Goal: Task Accomplishment & Management: Use online tool/utility

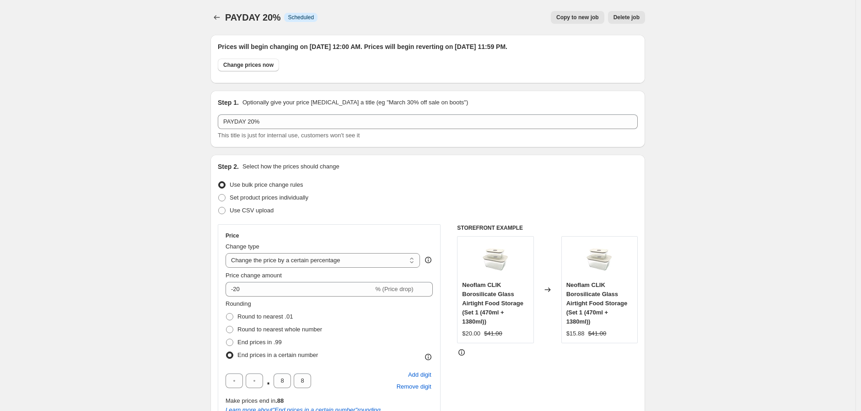
select select "percentage"
select select "no_change"
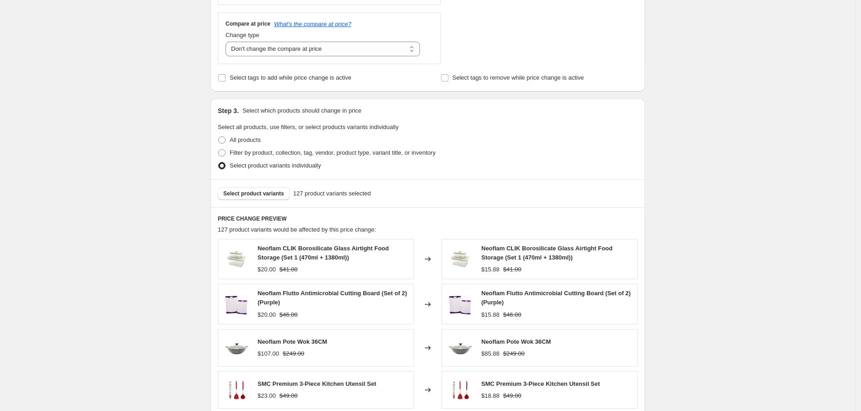
scroll to position [508, 0]
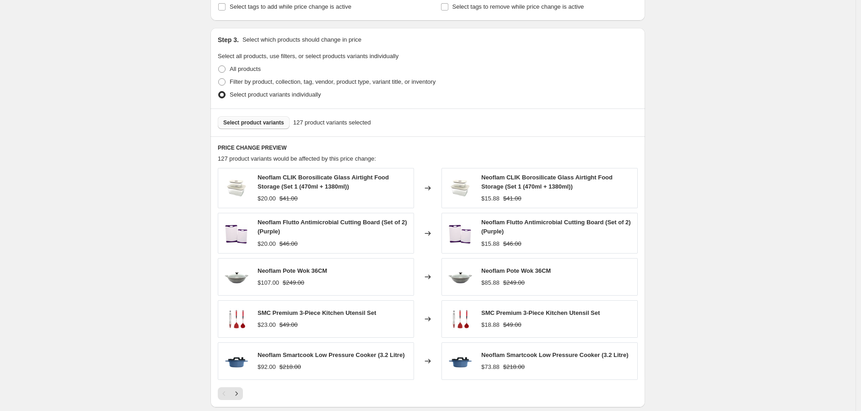
click at [271, 128] on button "Select product variants" at bounding box center [254, 122] width 72 height 13
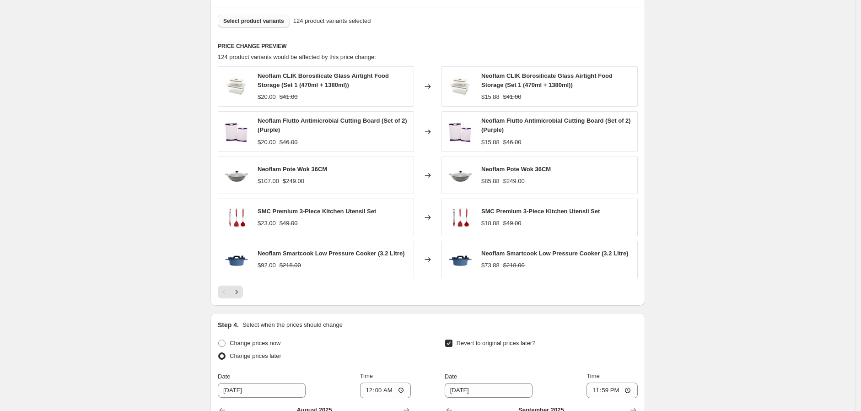
click at [264, 25] on button "Select product variants" at bounding box center [254, 21] width 72 height 13
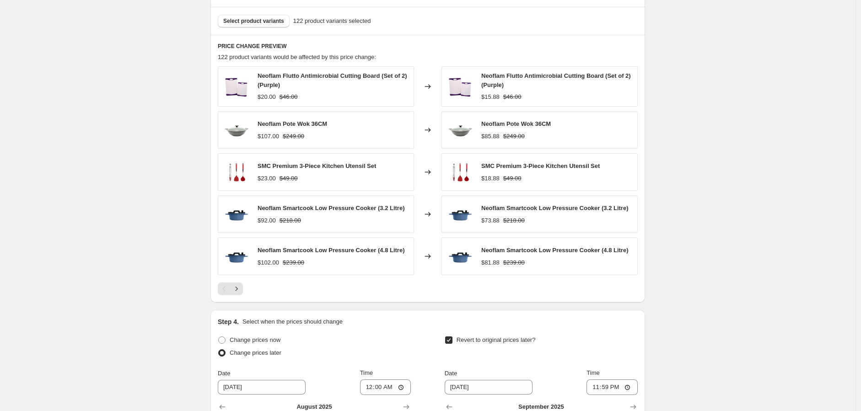
scroll to position [816, 0]
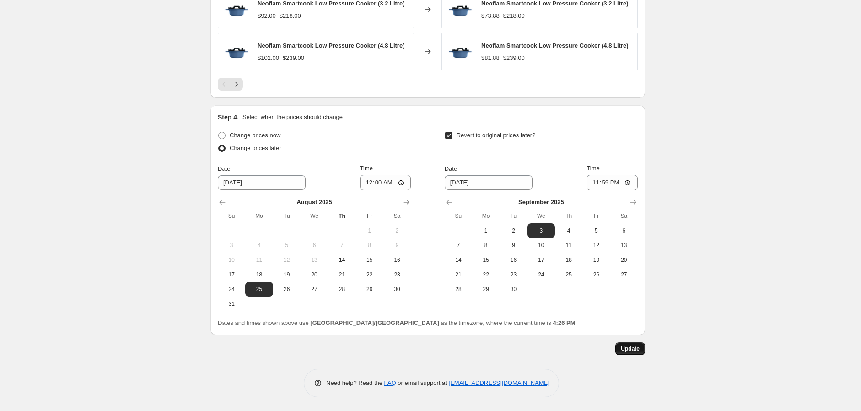
click at [634, 352] on span "Update" at bounding box center [630, 348] width 19 height 7
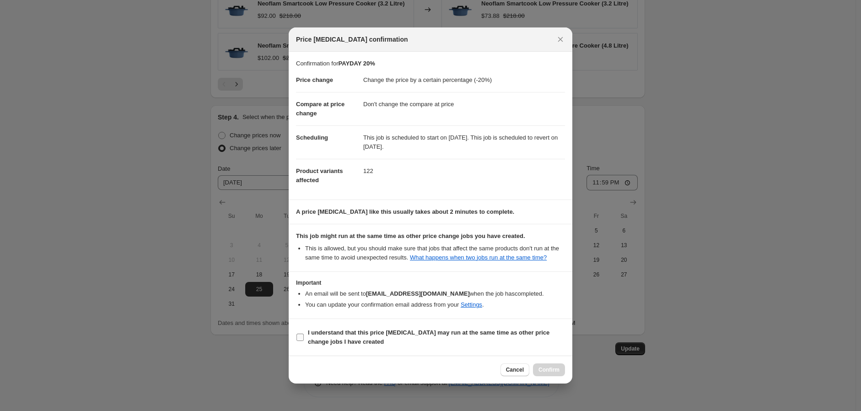
click at [443, 336] on b "I understand that this price [MEDICAL_DATA] may run at the same time as other p…" at bounding box center [429, 337] width 242 height 16
click at [304, 336] on input "I understand that this price [MEDICAL_DATA] may run at the same time as other p…" at bounding box center [300, 337] width 7 height 7
checkbox input "true"
click at [551, 368] on span "Confirm" at bounding box center [549, 369] width 21 height 7
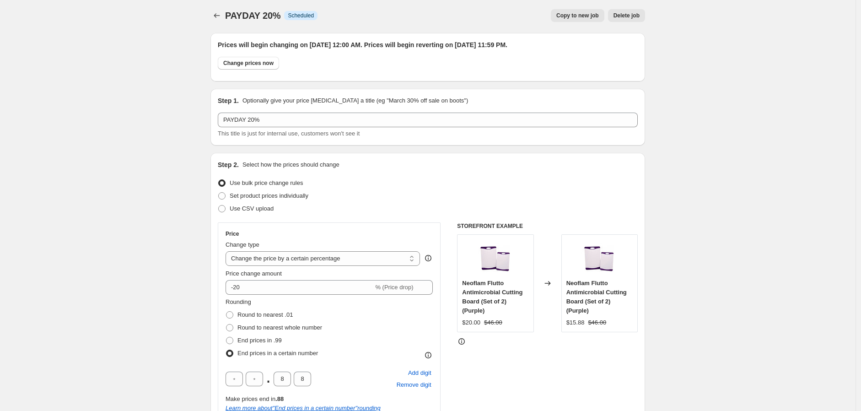
scroll to position [0, 0]
click at [215, 15] on icon "Price change jobs" at bounding box center [216, 17] width 9 height 9
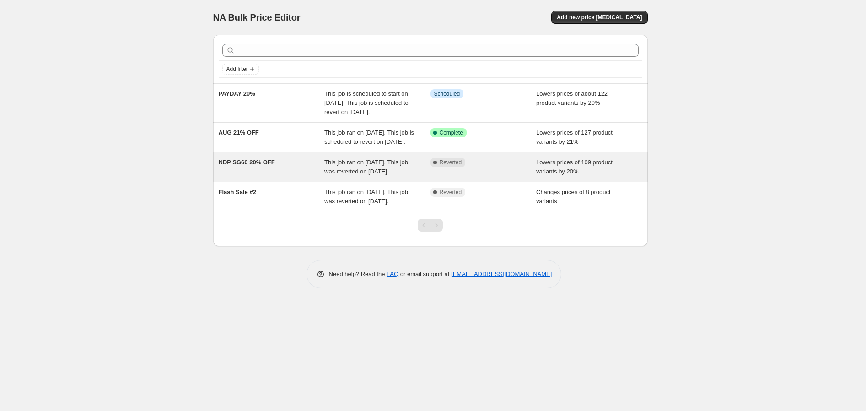
click at [379, 175] on span "This job ran on [DATE]. This job was reverted on [DATE]." at bounding box center [366, 167] width 84 height 16
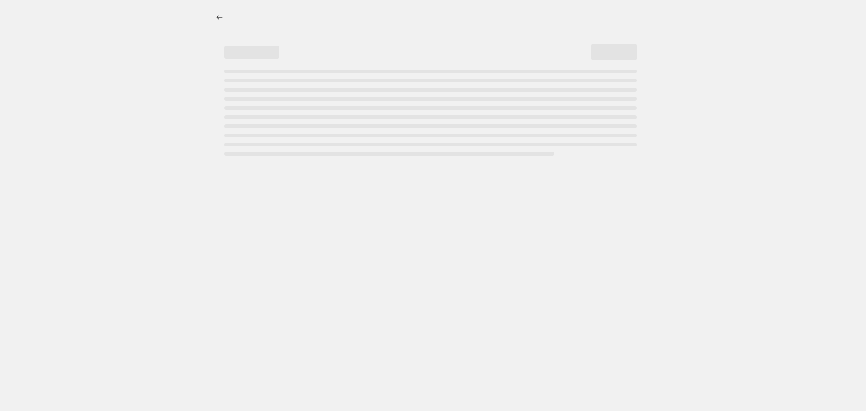
select select "percentage"
select select "no_change"
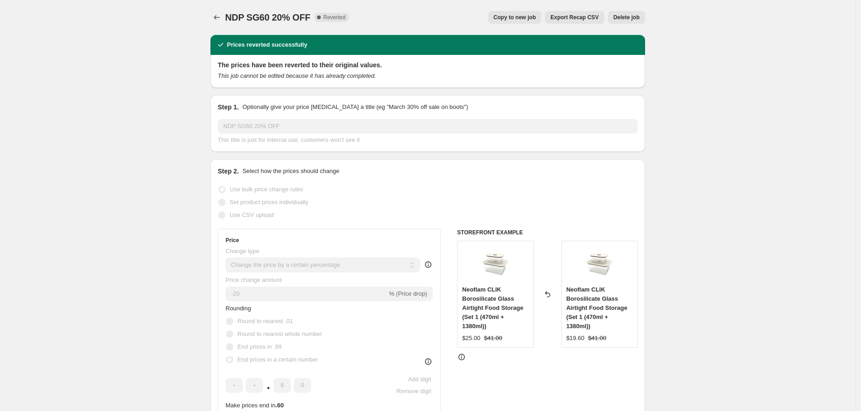
click at [629, 14] on span "Delete job" at bounding box center [627, 17] width 26 height 7
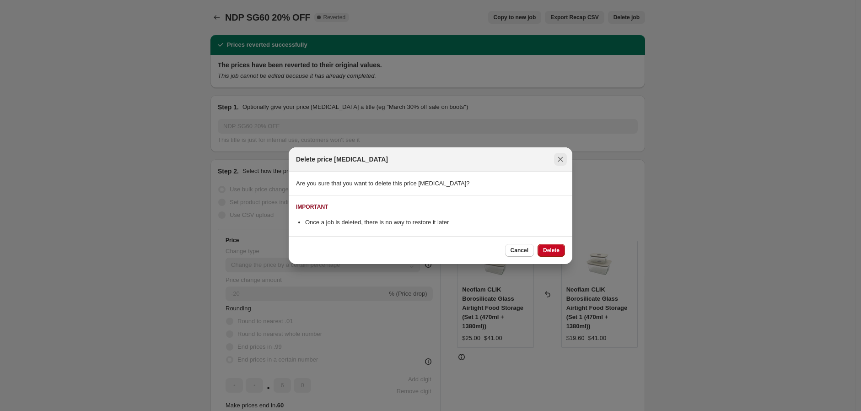
click at [562, 161] on icon "Close" at bounding box center [560, 159] width 5 height 5
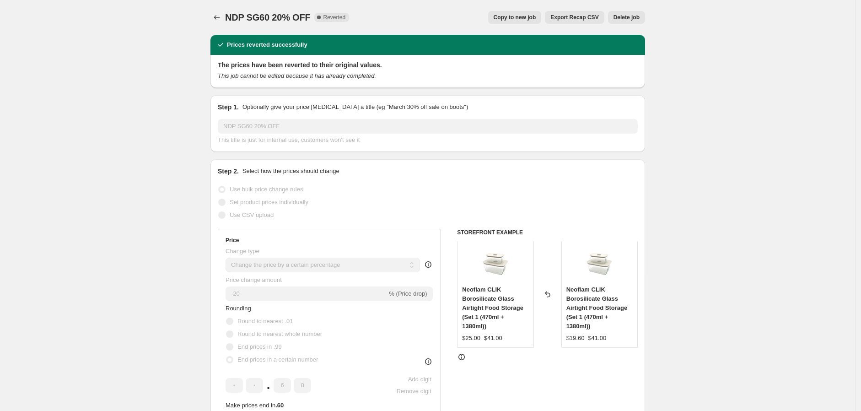
click at [633, 22] on button "Delete job" at bounding box center [626, 17] width 37 height 13
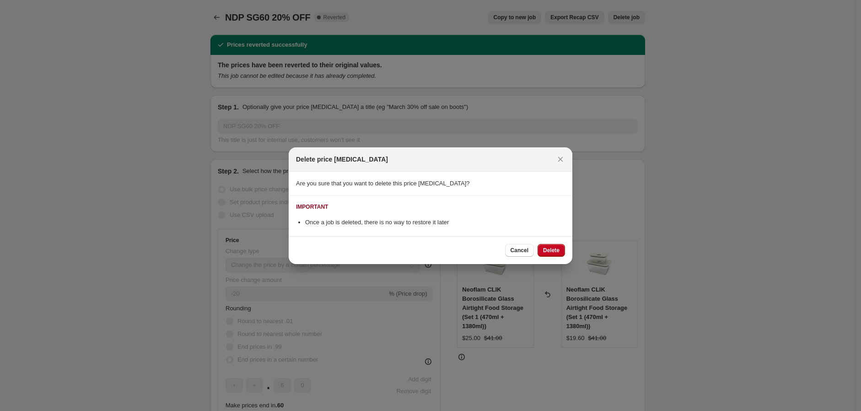
click at [548, 243] on div "Cancel Delete" at bounding box center [431, 250] width 284 height 28
click at [554, 242] on div "Cancel Delete" at bounding box center [431, 250] width 284 height 28
click at [556, 244] on button "Delete" at bounding box center [551, 250] width 27 height 13
